Goal: Complete application form

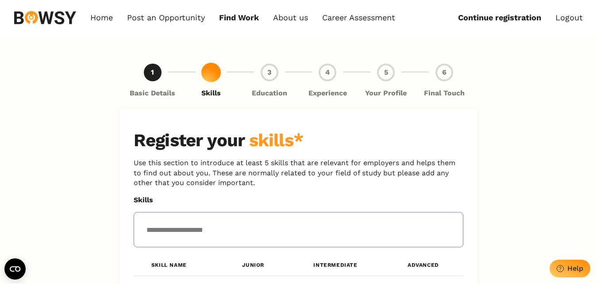
scroll to position [90, 0]
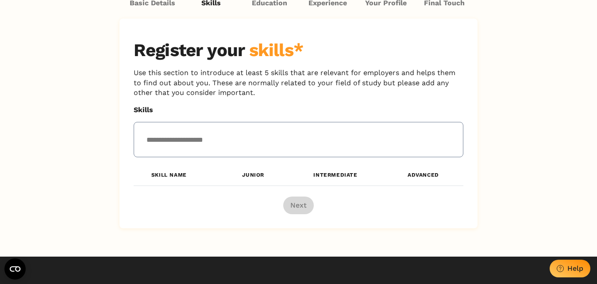
click at [181, 148] on input "text" at bounding box center [219, 140] width 157 height 20
click at [188, 141] on input "text" at bounding box center [219, 140] width 157 height 20
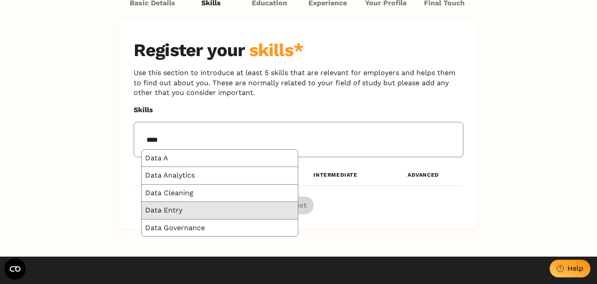
type input "****"
click at [188, 207] on div "Data Entry" at bounding box center [220, 210] width 157 height 17
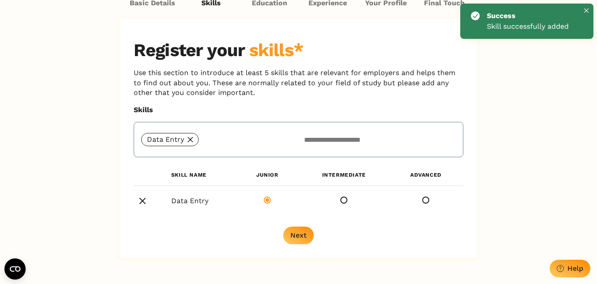
click at [214, 141] on div "Data Entry" at bounding box center [219, 139] width 157 height 13
click at [206, 139] on div "Data Entry" at bounding box center [219, 139] width 157 height 13
click at [203, 141] on div "Data Entry" at bounding box center [219, 139] width 157 height 13
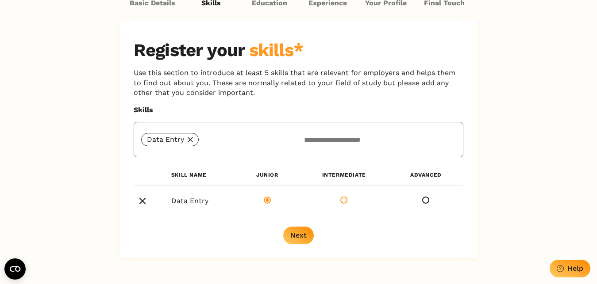
click at [345, 198] on span at bounding box center [343, 200] width 7 height 7
click at [299, 234] on div "Next" at bounding box center [298, 235] width 16 height 8
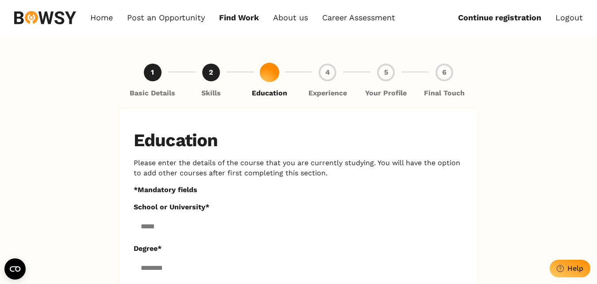
scroll to position [45, 0]
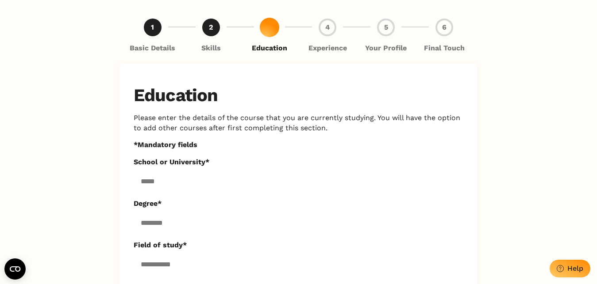
click at [209, 186] on input "School or University*" at bounding box center [299, 181] width 330 height 21
click at [180, 223] on input "Degree*" at bounding box center [299, 222] width 330 height 21
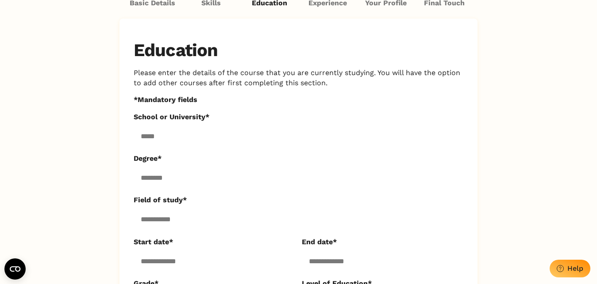
scroll to position [135, 0]
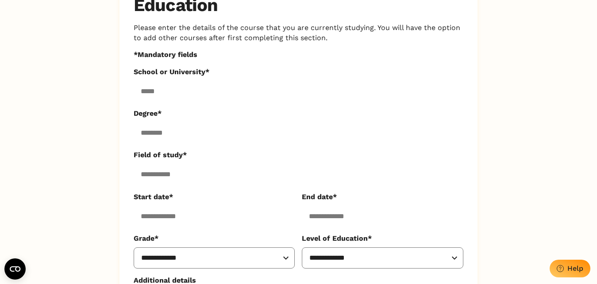
click at [194, 176] on input "Field of study*" at bounding box center [299, 174] width 330 height 21
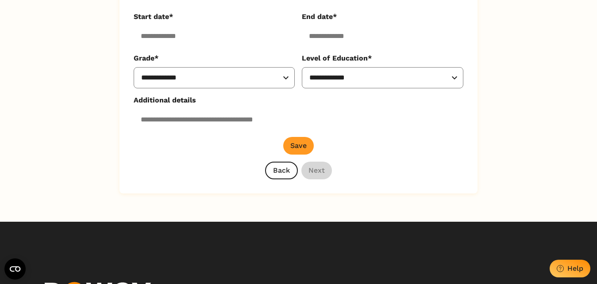
scroll to position [406, 0]
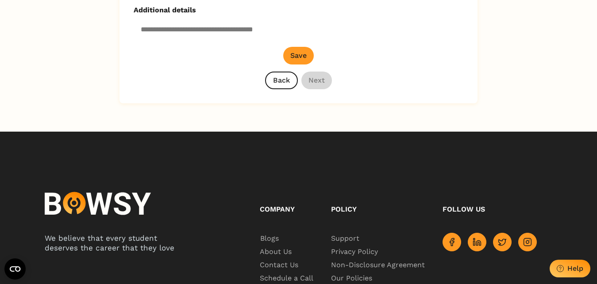
click at [317, 83] on div "Back Next" at bounding box center [298, 81] width 67 height 18
click at [299, 61] on button "Save" at bounding box center [298, 56] width 31 height 18
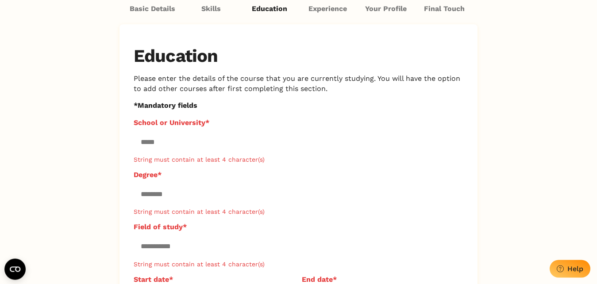
scroll to position [84, 0]
click at [170, 149] on input "School or University*" at bounding box center [299, 142] width 330 height 21
click at [333, 103] on p "*Mandatory fields" at bounding box center [299, 106] width 330 height 10
